Goal: Task Accomplishment & Management: Manage account settings

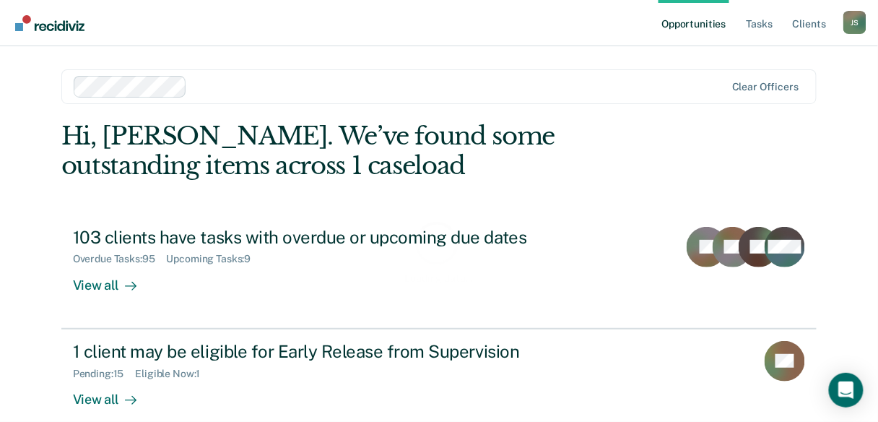
scroll to position [133, 0]
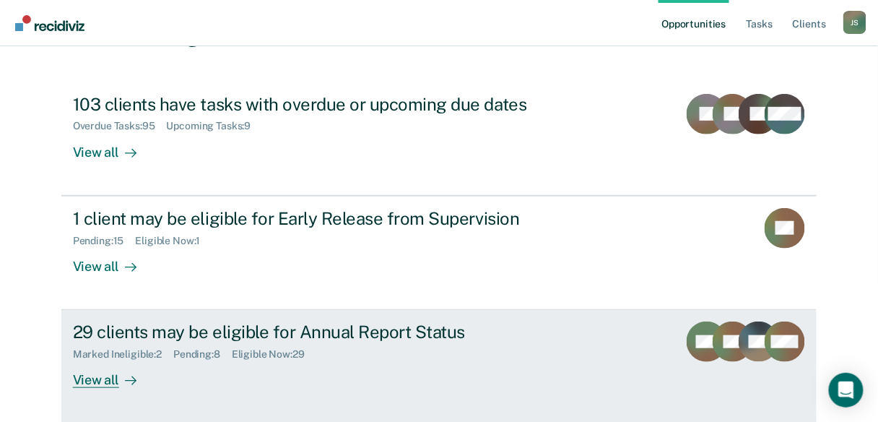
click at [95, 381] on div "View all" at bounding box center [113, 374] width 81 height 28
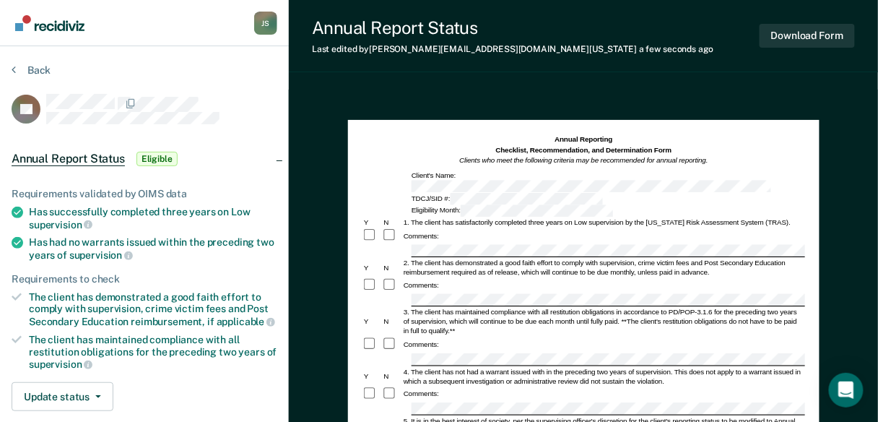
scroll to position [116, 0]
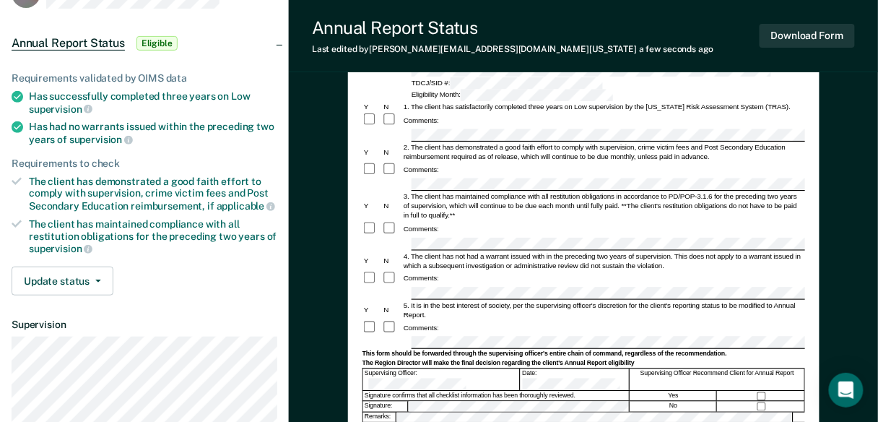
click at [448, 350] on div "This form should be forwarded through the supervising officer's entire chain of…" at bounding box center [583, 354] width 443 height 8
click at [619, 315] on form "Annual Reporting Checklist, Recommendation, and Determination Form Clients who …" at bounding box center [583, 340] width 443 height 642
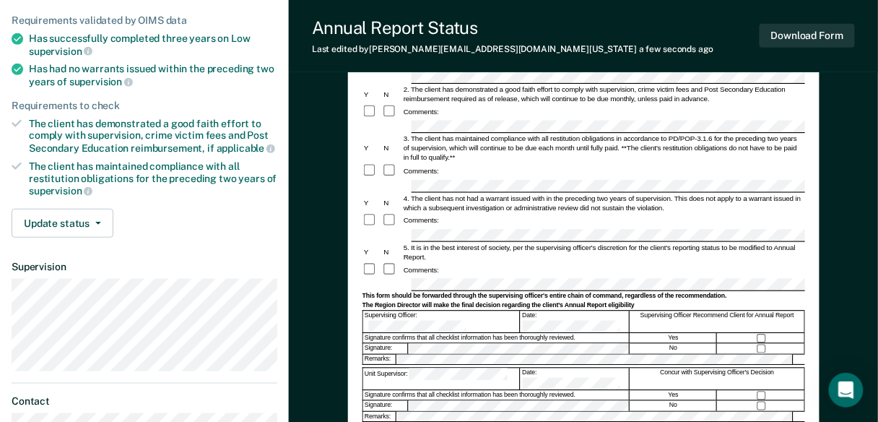
scroll to position [347, 0]
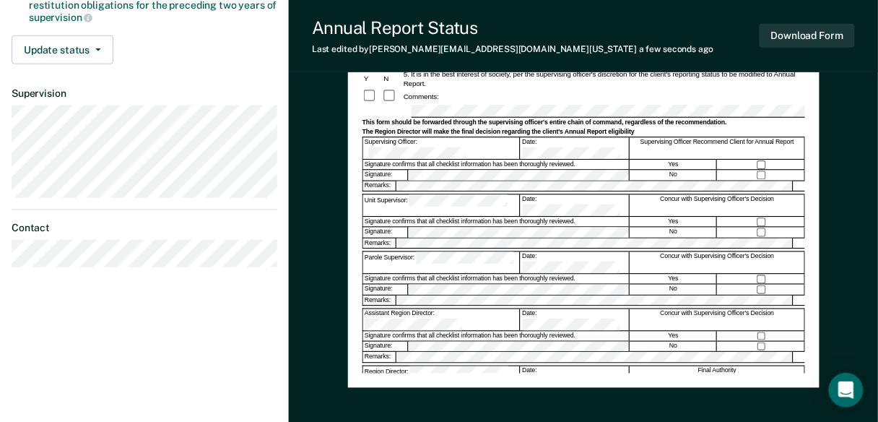
click at [436, 347] on div "Annual Reporting Checklist, Recommendation, and Determination Form Clients who …" at bounding box center [583, 81] width 443 height 586
click at [407, 384] on div "Annual Reporting Checklist, Recommendation, and Determination Form Clients who …" at bounding box center [584, 80] width 472 height 615
click at [458, 362] on div "Annual Reporting Checklist, Recommendation, and Determination Form Clients who …" at bounding box center [583, 81] width 443 height 586
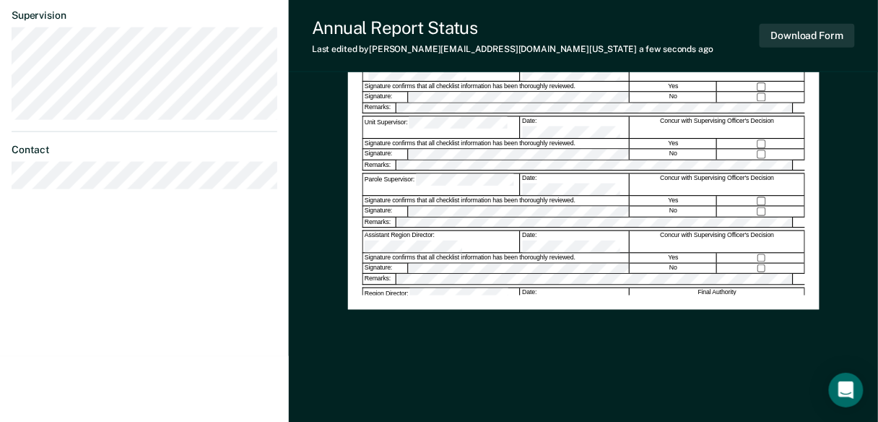
click at [476, 269] on div "Annual Reporting Checklist, Recommendation, and Determination Form Clients who …" at bounding box center [583, 3] width 443 height 586
click at [784, 40] on button "Download Form" at bounding box center [807, 36] width 95 height 24
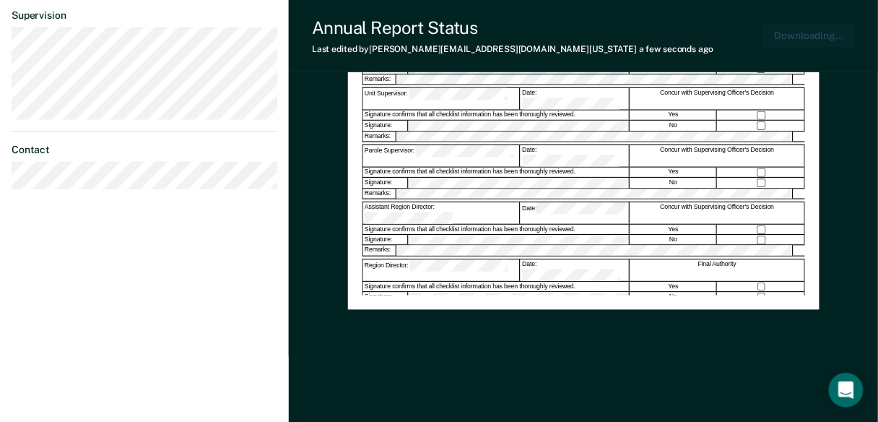
scroll to position [0, 0]
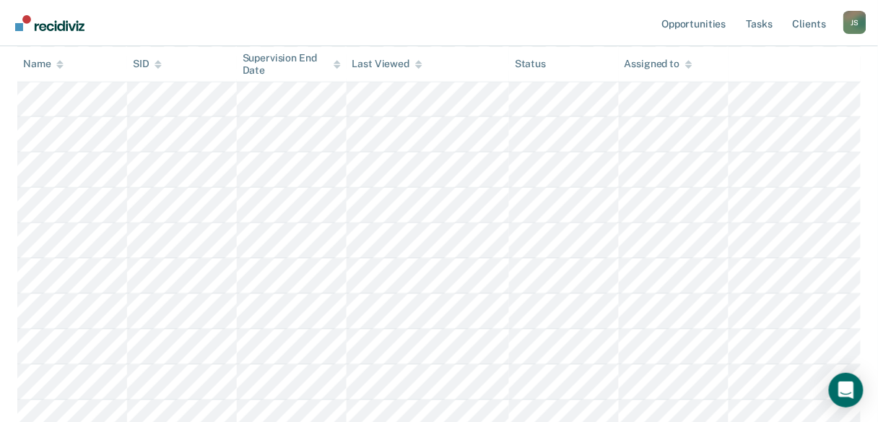
scroll to position [58, 0]
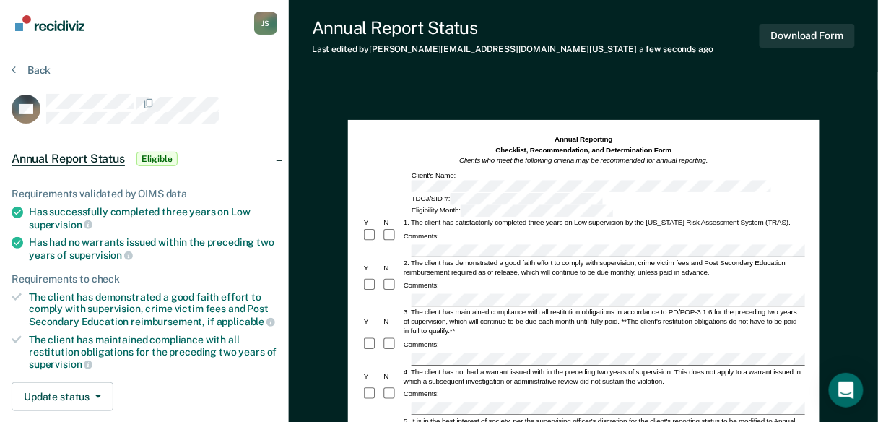
click at [156, 156] on span "Eligible" at bounding box center [157, 159] width 41 height 14
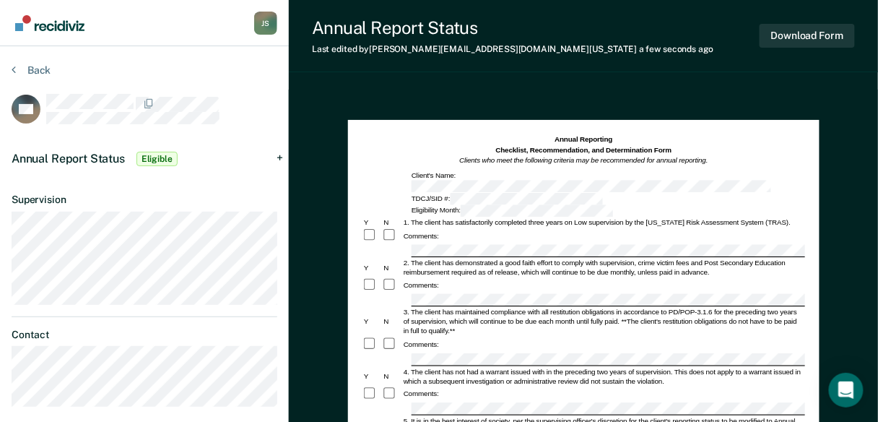
click at [157, 160] on span "Eligible" at bounding box center [157, 159] width 41 height 14
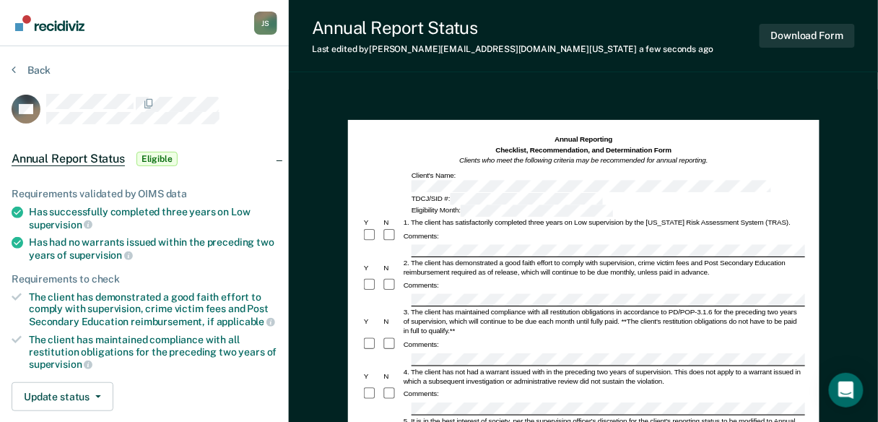
click at [280, 159] on div "Annual Report Status Eligible" at bounding box center [144, 159] width 289 height 46
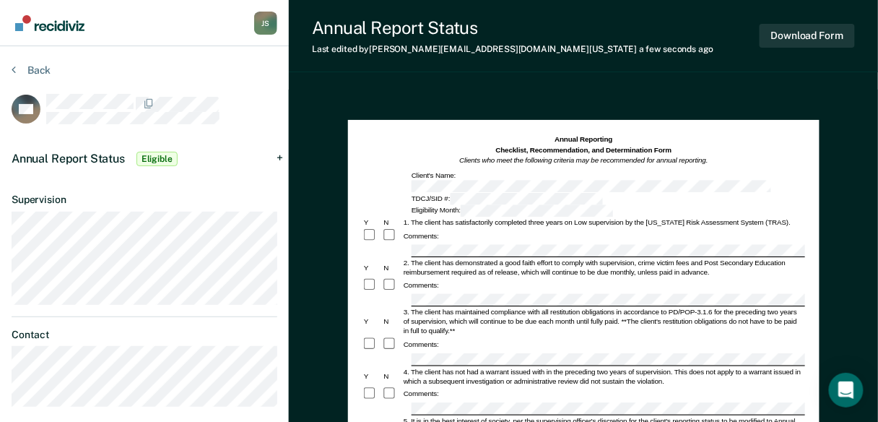
click at [280, 159] on div "Annual Report Status Eligible" at bounding box center [144, 159] width 289 height 46
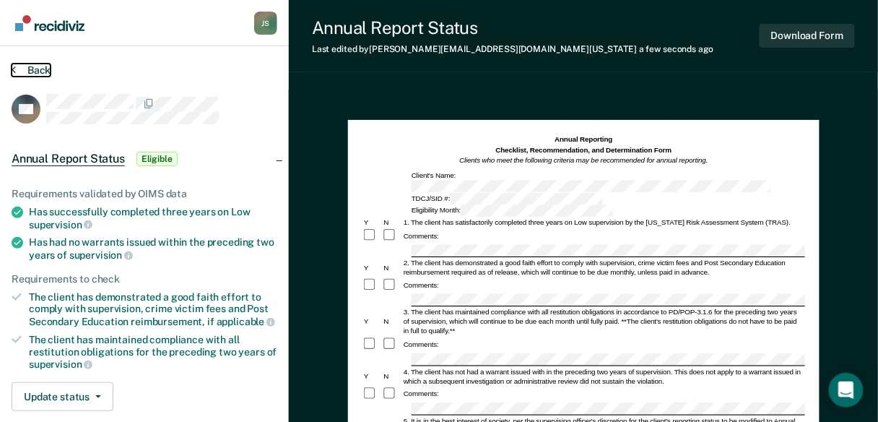
click at [22, 72] on button "Back" at bounding box center [31, 70] width 39 height 13
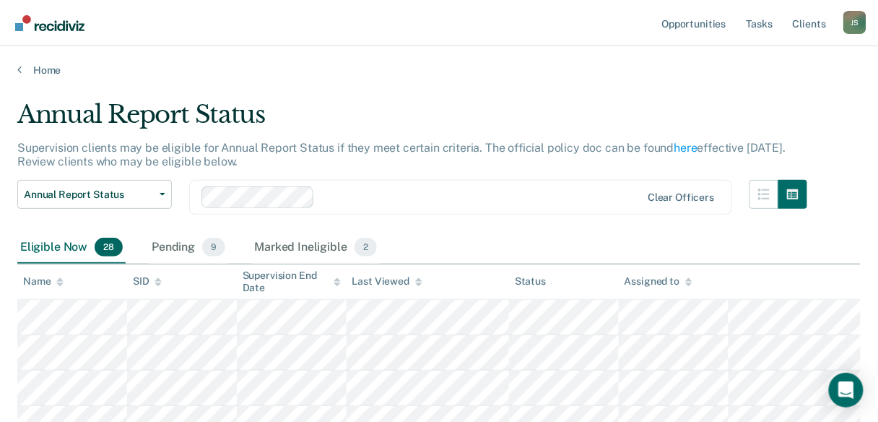
scroll to position [58, 0]
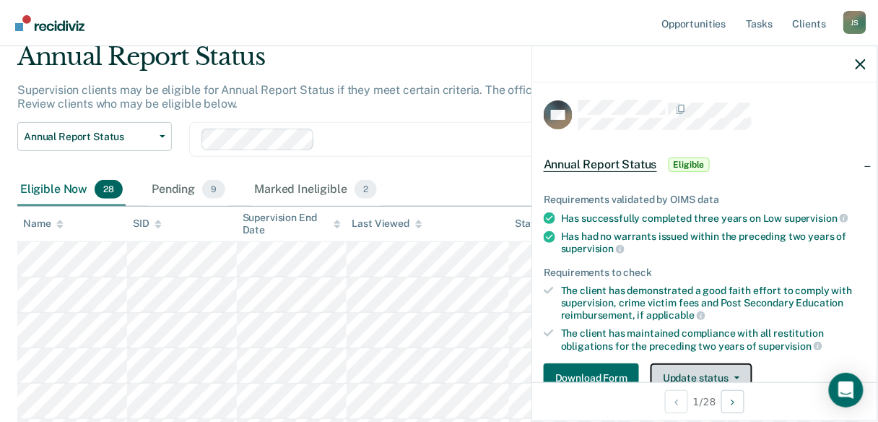
click at [724, 378] on button "Update status" at bounding box center [702, 377] width 102 height 29
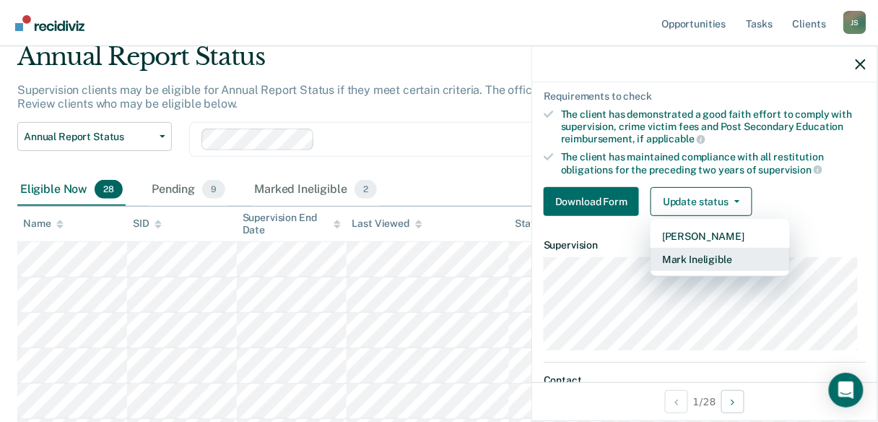
click at [689, 252] on button "Mark Ineligible" at bounding box center [720, 259] width 139 height 23
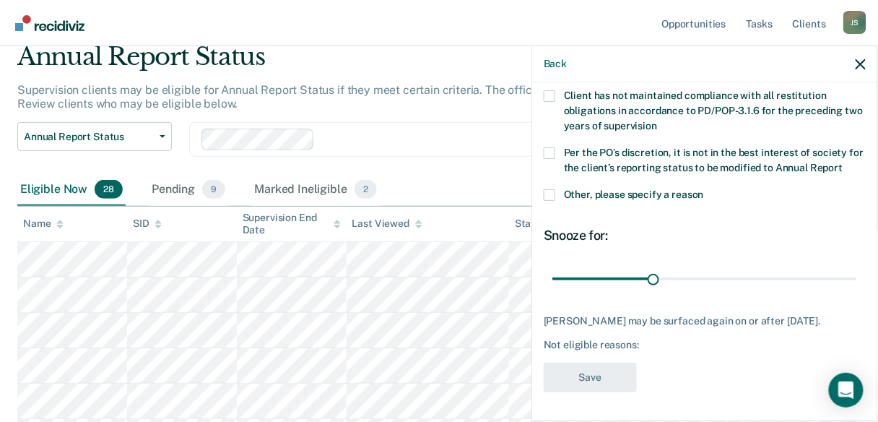
scroll to position [157, 0]
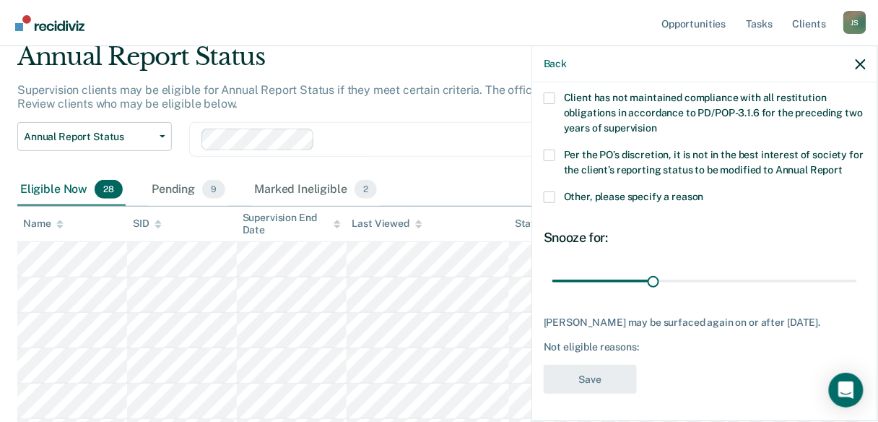
click at [555, 155] on label "Per the PO’s discretion, it is not in the best interest of society for the clie…" at bounding box center [705, 165] width 322 height 30
click at [843, 165] on input "Per the PO’s discretion, it is not in the best interest of society for the clie…" at bounding box center [843, 165] width 0 height 0
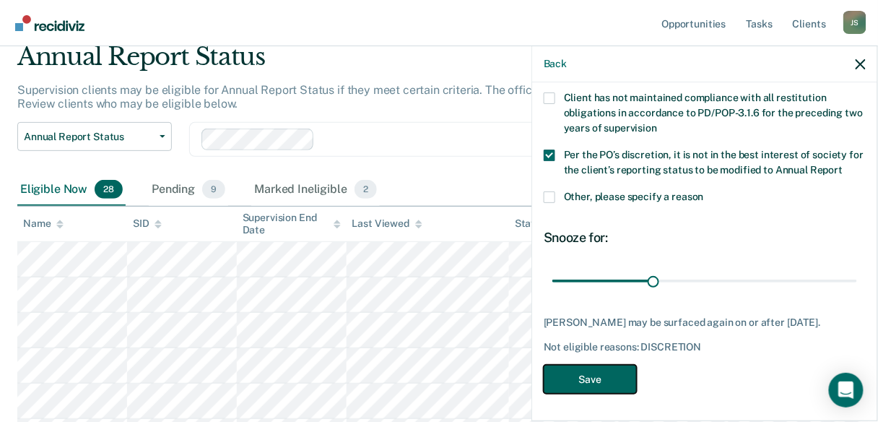
click at [576, 371] on button "Save" at bounding box center [590, 380] width 93 height 30
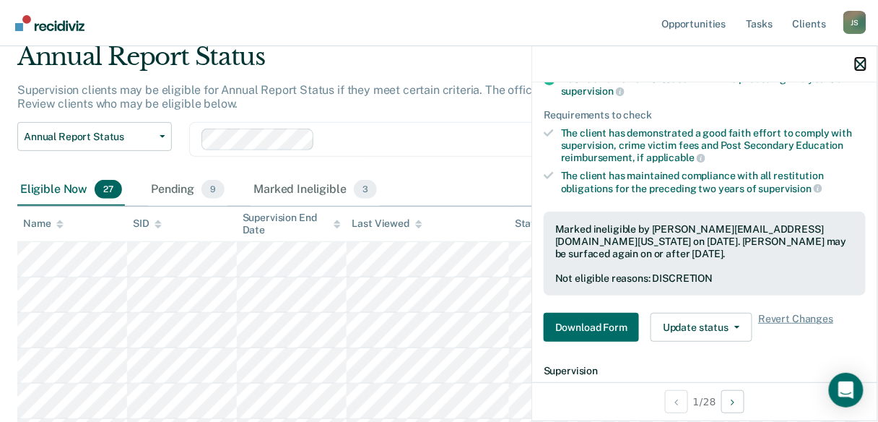
click at [862, 62] on icon "button" at bounding box center [861, 64] width 10 height 10
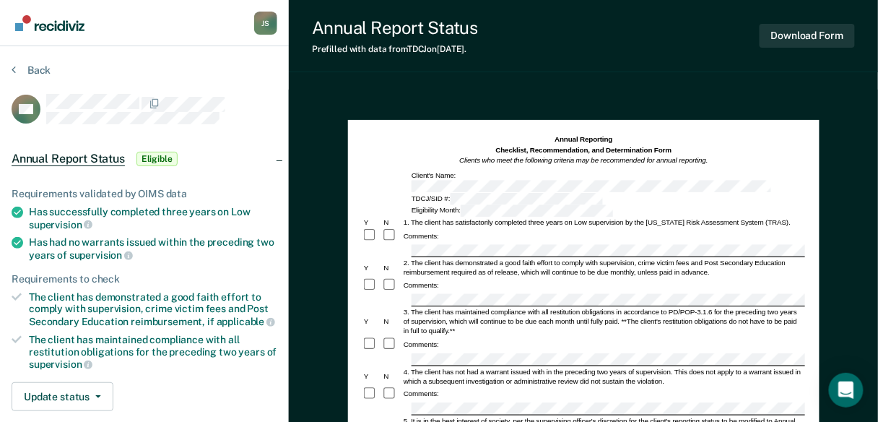
click at [604, 205] on div "Eligibility Month:" at bounding box center [512, 211] width 205 height 12
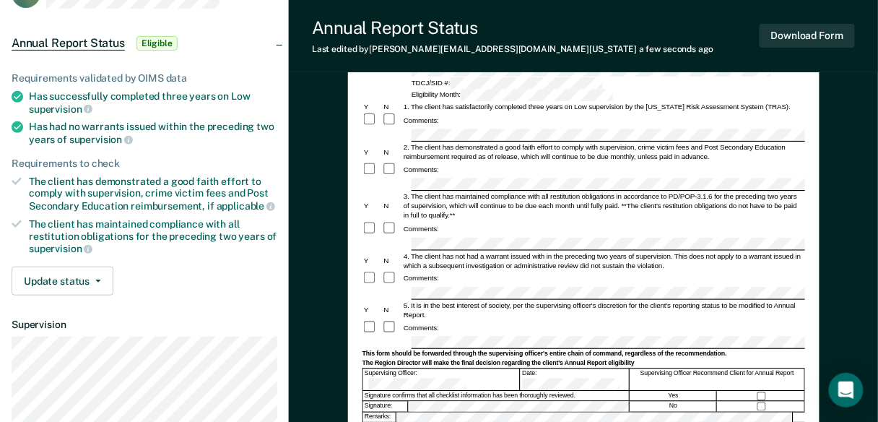
click at [429, 302] on form "Annual Reporting Checklist, Recommendation, and Determination Form Clients who …" at bounding box center [583, 340] width 443 height 642
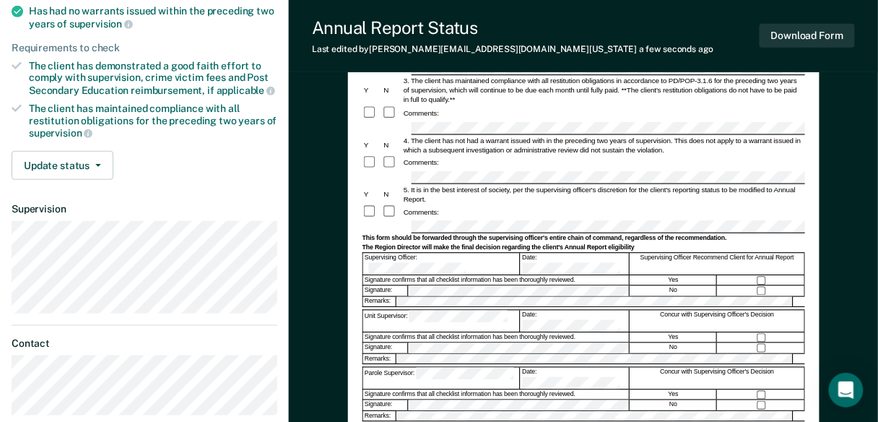
scroll to position [289, 0]
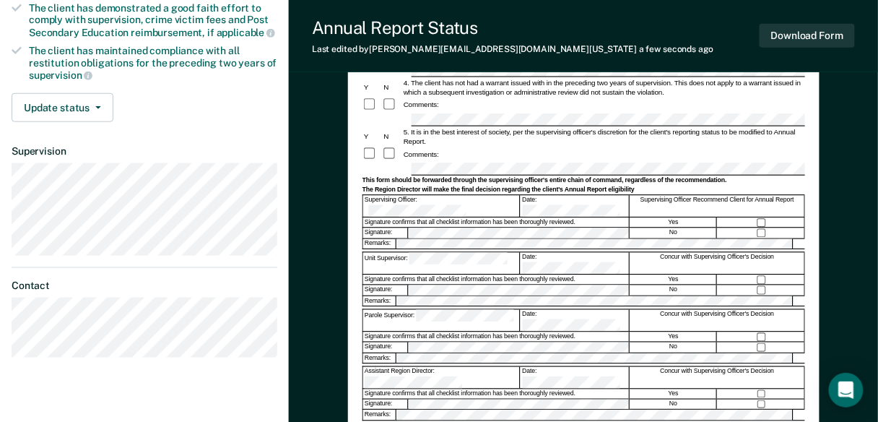
click at [440, 389] on div "Signature confirms that all checklist information has been thoroughly reviewed." at bounding box center [496, 393] width 267 height 9
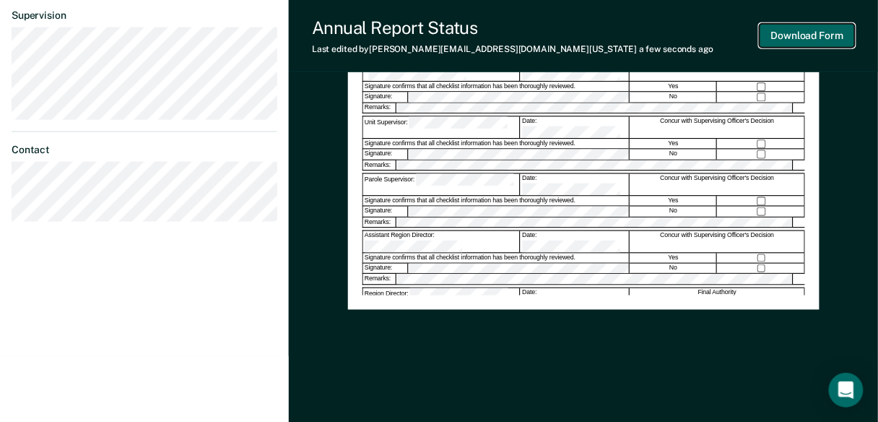
click at [809, 43] on button "Download Form" at bounding box center [807, 36] width 95 height 24
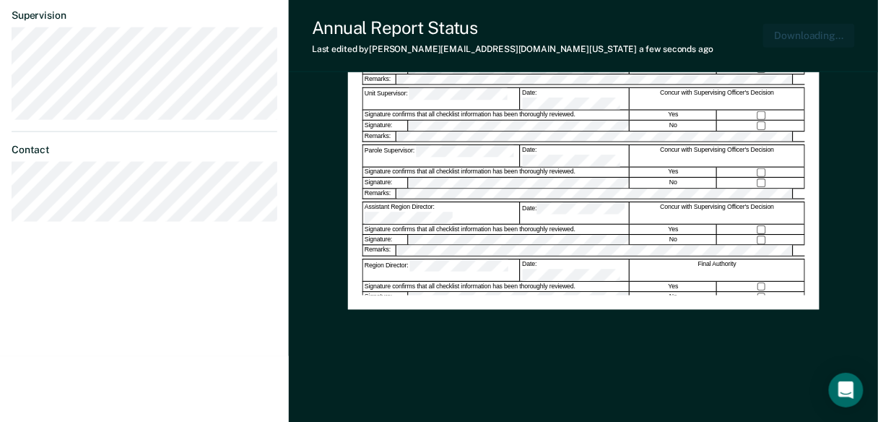
scroll to position [0, 0]
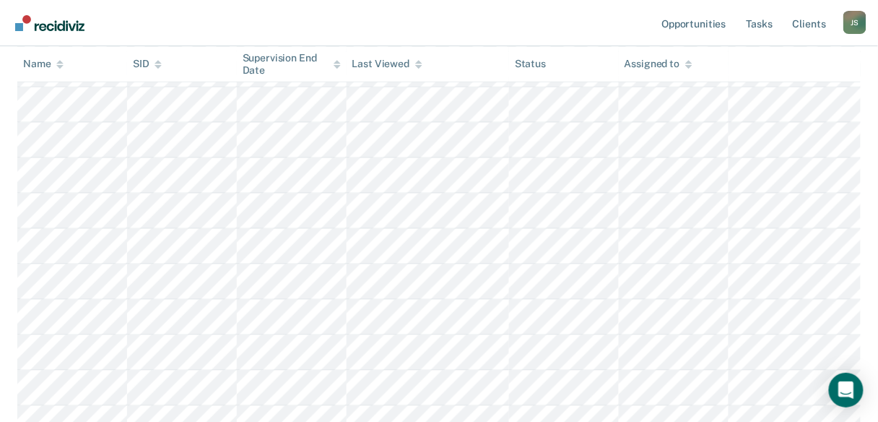
scroll to position [58, 0]
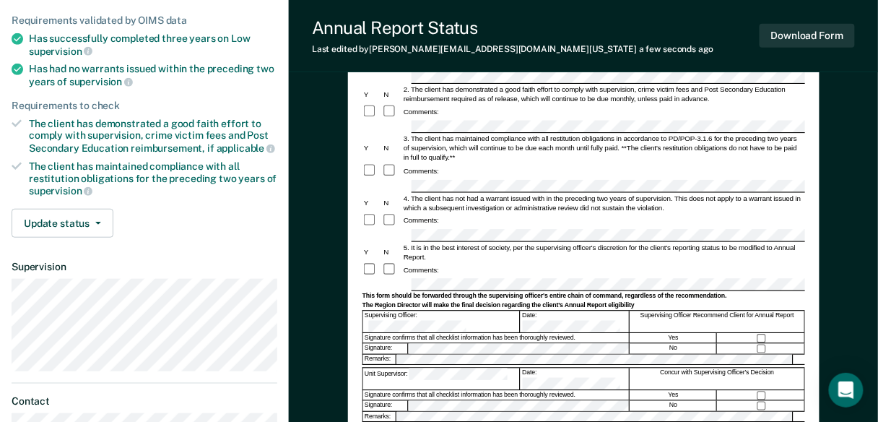
scroll to position [289, 0]
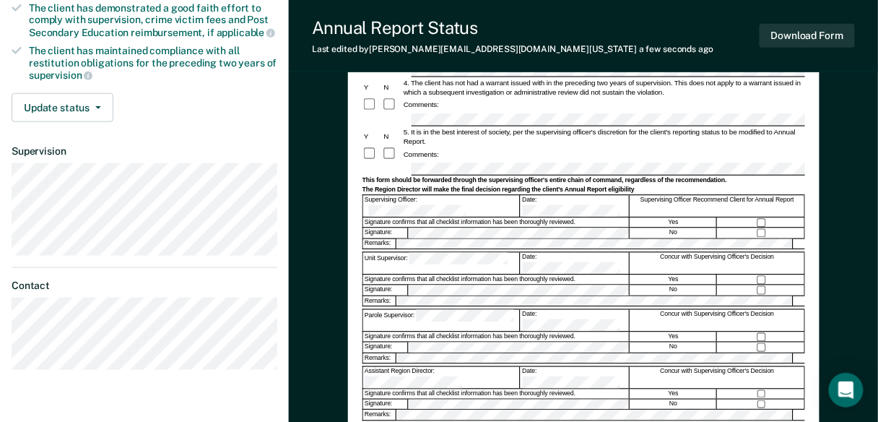
click at [489, 408] on div "Annual Reporting Checklist, Recommendation, and Determination Form Clients who …" at bounding box center [583, 138] width 443 height 586
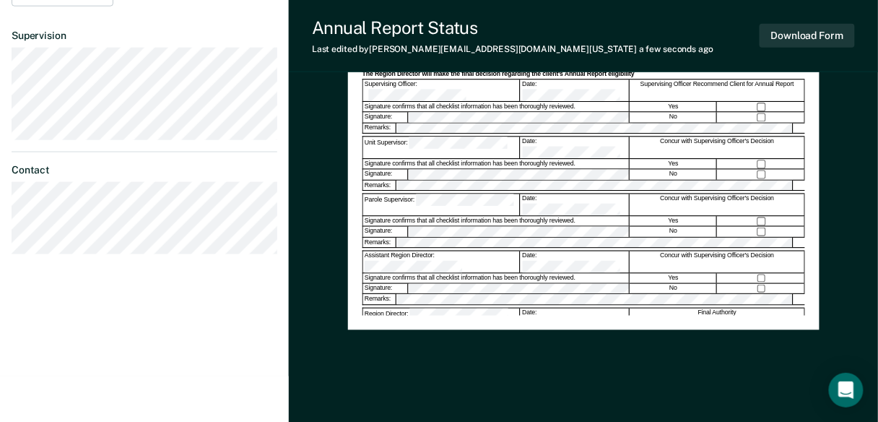
scroll to position [425, 0]
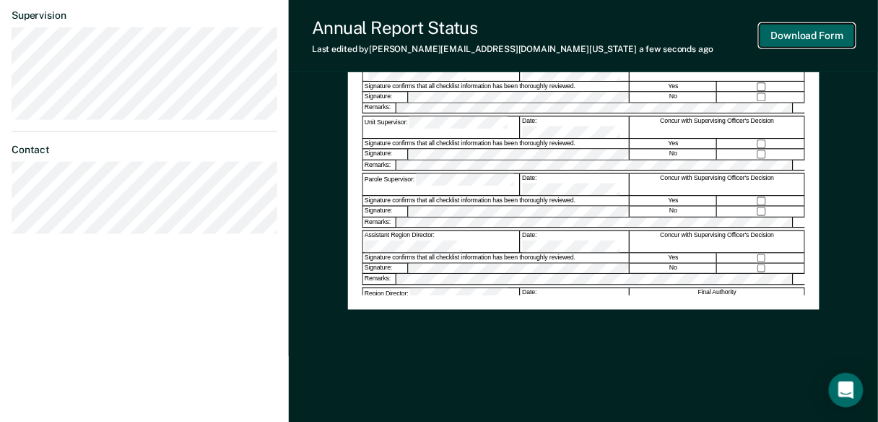
click at [790, 42] on button "Download Form" at bounding box center [807, 36] width 95 height 24
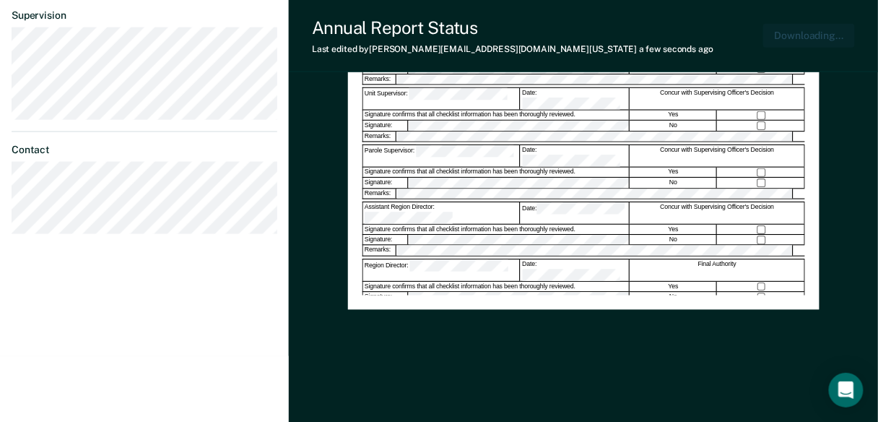
scroll to position [0, 0]
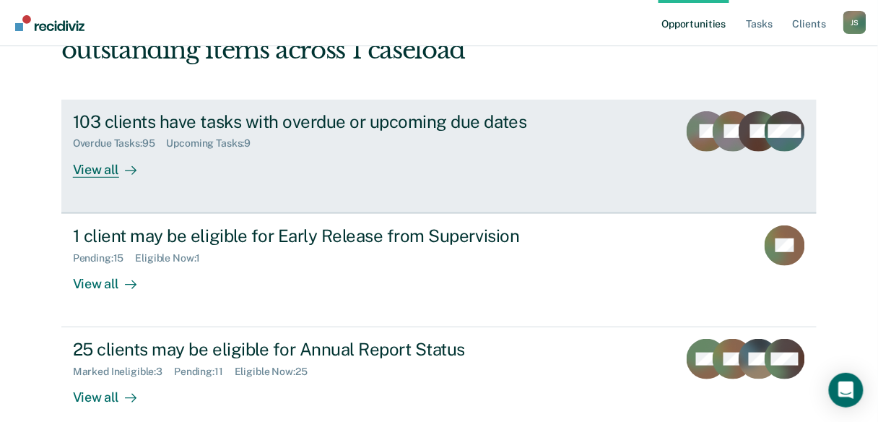
scroll to position [191, 0]
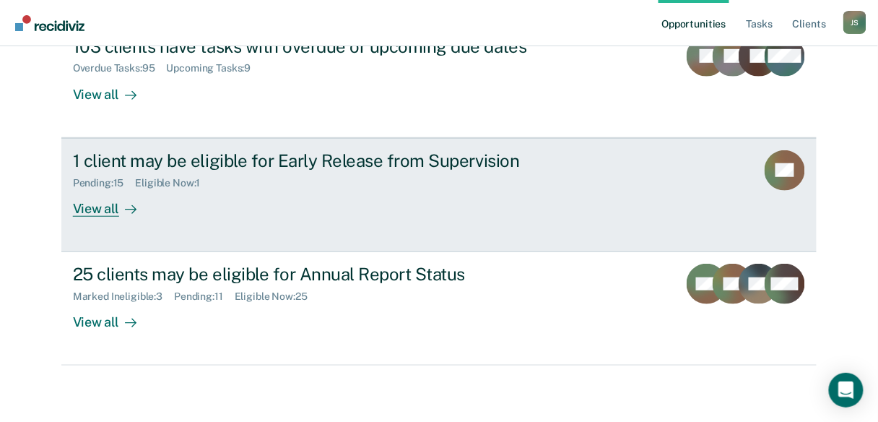
click at [108, 210] on div "View all" at bounding box center [113, 203] width 81 height 28
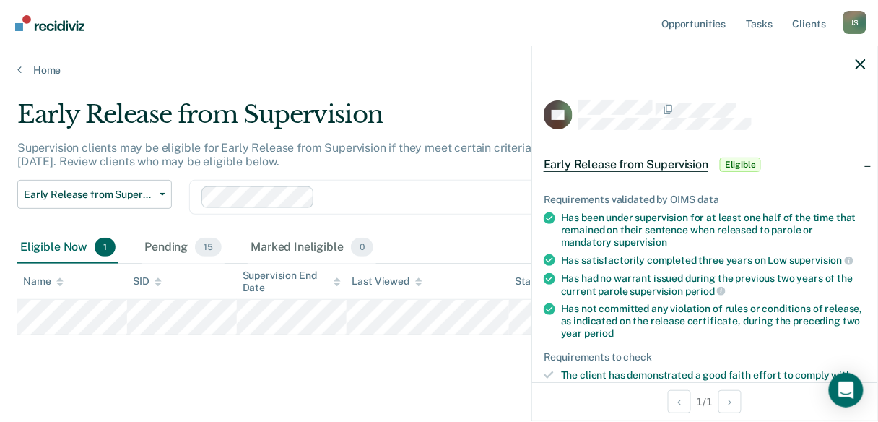
scroll to position [116, 0]
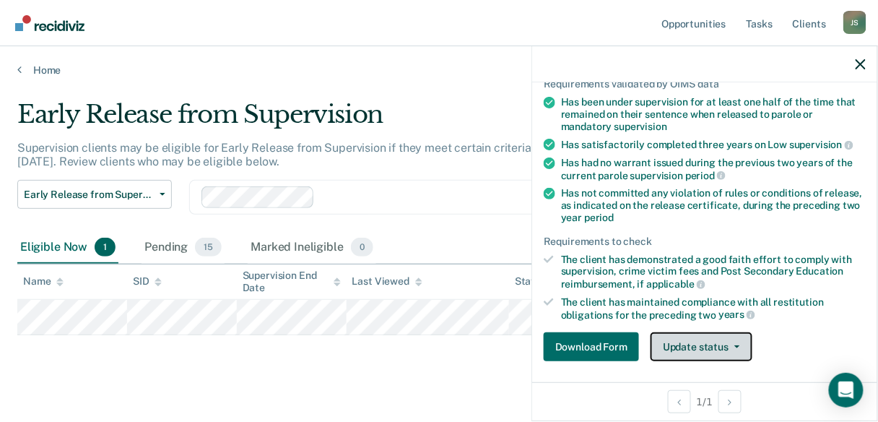
click at [722, 347] on button "Update status" at bounding box center [702, 346] width 102 height 29
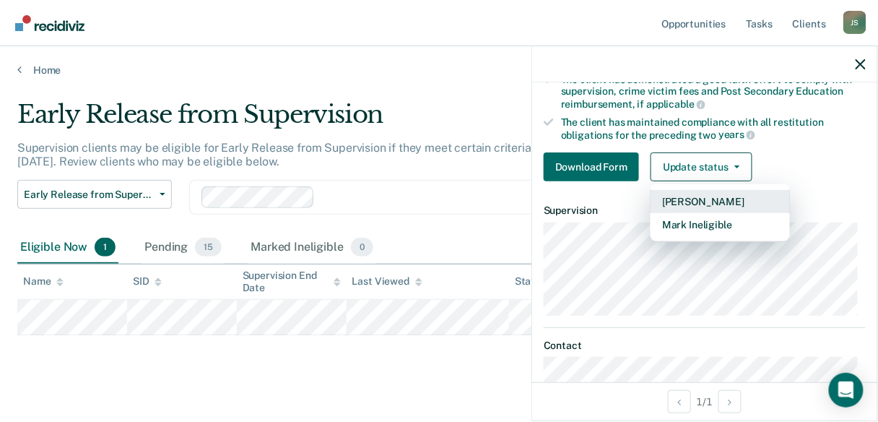
scroll to position [353, 0]
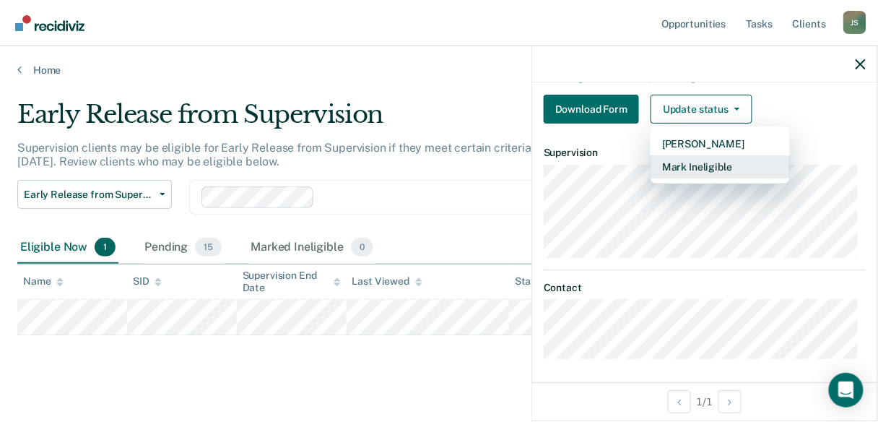
click at [683, 167] on button "Mark Ineligible" at bounding box center [720, 166] width 139 height 23
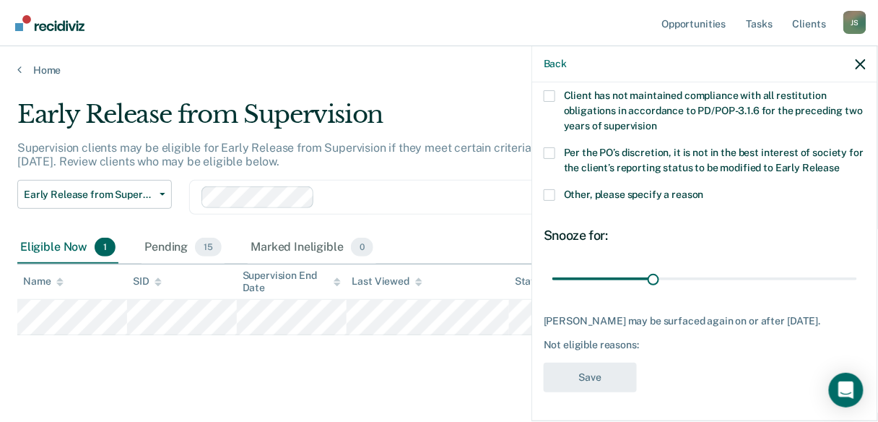
scroll to position [157, 0]
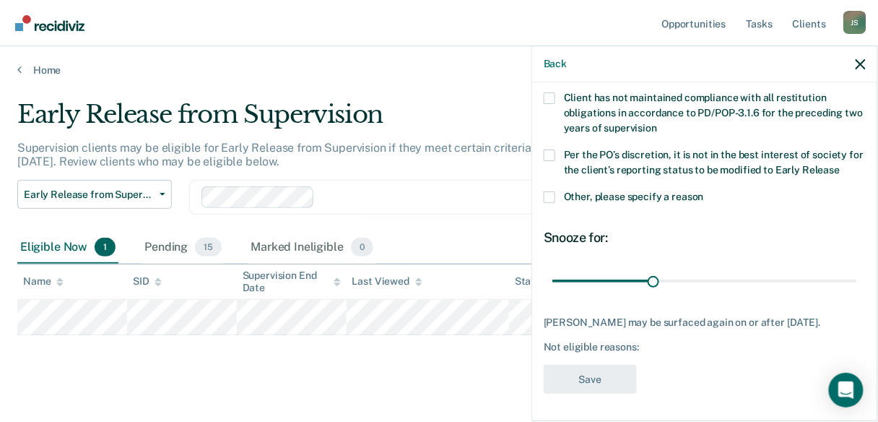
click at [549, 198] on span at bounding box center [550, 197] width 12 height 12
click at [704, 191] on input "Other, please specify a reason" at bounding box center [704, 191] width 0 height 0
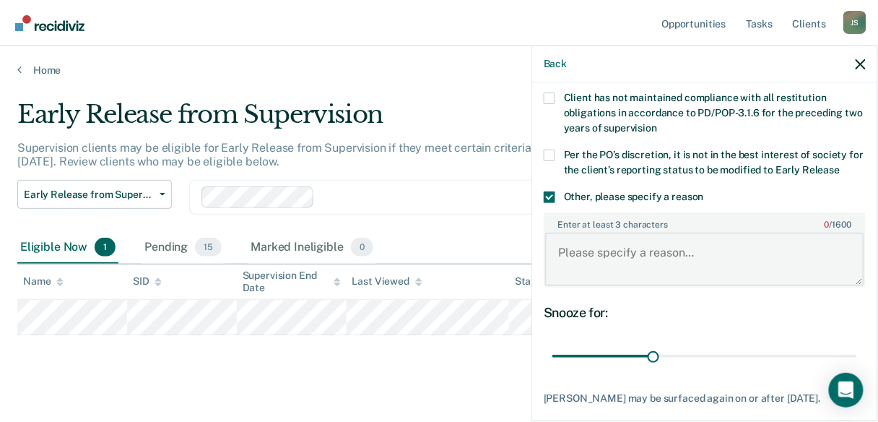
click at [565, 251] on textarea "Enter at least 3 characters 0 / 1600" at bounding box center [704, 259] width 319 height 53
type textarea "Did it on the old form."
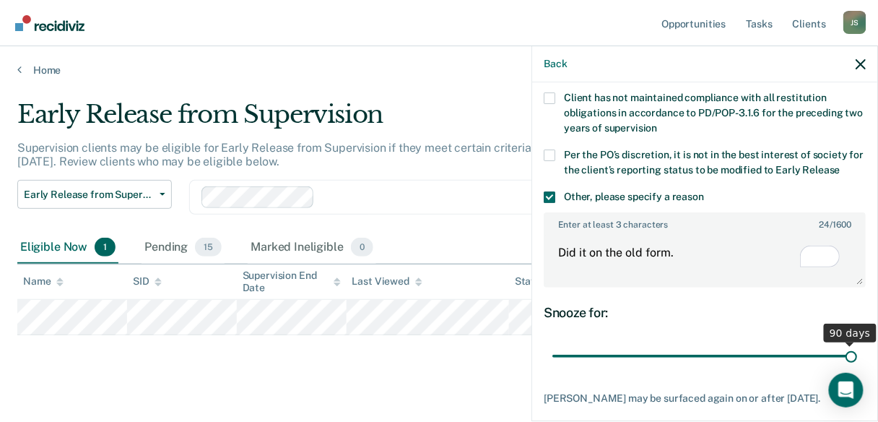
drag, startPoint x: 652, startPoint y: 361, endPoint x: 862, endPoint y: 373, distance: 209.8
type input "90"
click at [857, 369] on input "range" at bounding box center [705, 356] width 305 height 25
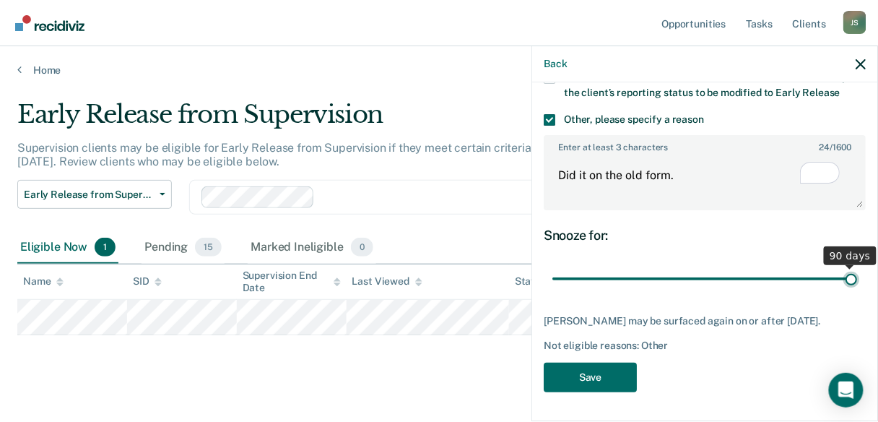
scroll to position [241, 0]
click at [620, 371] on button "Save" at bounding box center [590, 378] width 93 height 30
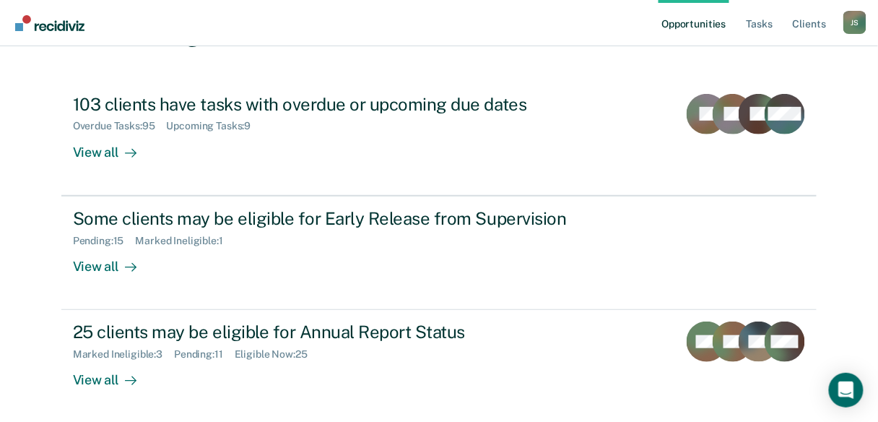
scroll to position [75, 0]
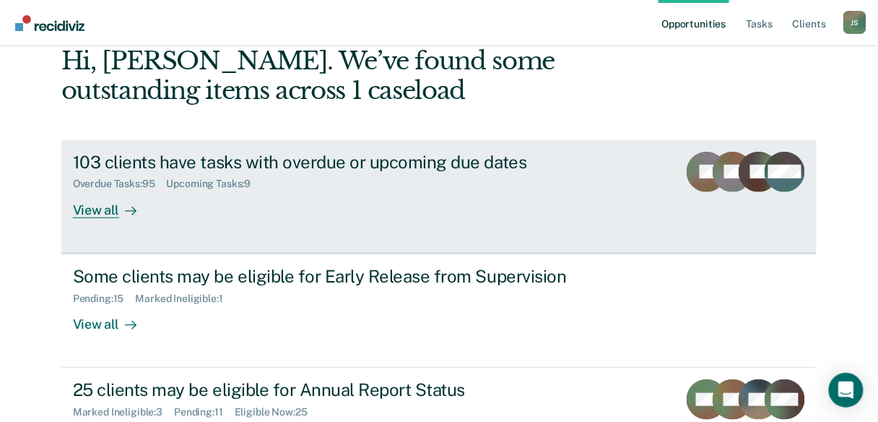
click at [96, 208] on div "View all" at bounding box center [113, 204] width 81 height 28
